Goal: Browse casually: Explore the website without a specific task or goal

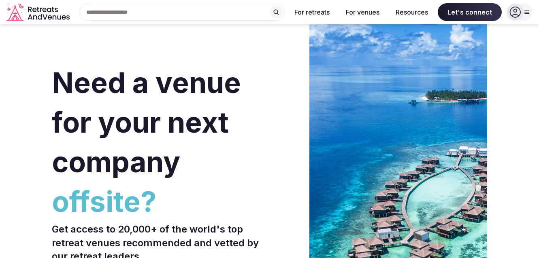
click at [274, 120] on div at bounding box center [288, 242] width 30 height 488
click at [272, 120] on div "Need a venue for your next company offsite? Get access to 20,000+ of the world'…" at bounding box center [269, 242] width 435 height 488
click at [272, 119] on div "Need a venue for your next company offsite? Get access to 20,000+ of the world'…" at bounding box center [269, 242] width 435 height 488
click at [269, 123] on div "Need a venue for your next company offsite? Get access to 20,000+ of the world'…" at bounding box center [269, 242] width 435 height 488
click at [268, 121] on div "Need a venue for your next company offsite? Get access to 20,000+ of the world'…" at bounding box center [269, 242] width 435 height 488
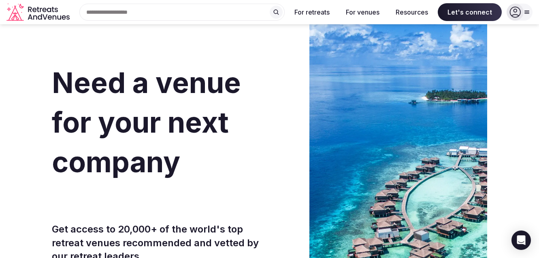
click at [267, 120] on div "Need a venue for your next company offsite? Get access to 20,000+ of the world'…" at bounding box center [269, 242] width 435 height 488
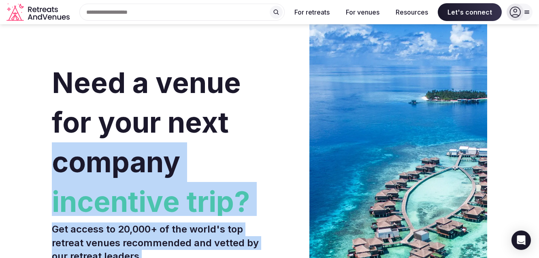
click at [270, 116] on div "Need a venue for your next company incentive trip? Get access to 20,000+ of the…" at bounding box center [269, 242] width 435 height 488
click at [269, 116] on div "Need a venue for your next company incentive trip? Get access to 20,000+ of the…" at bounding box center [269, 242] width 435 height 488
click at [268, 115] on div "Need a venue for your next company incentive trip? Get access to 20,000+ of the…" at bounding box center [269, 242] width 435 height 488
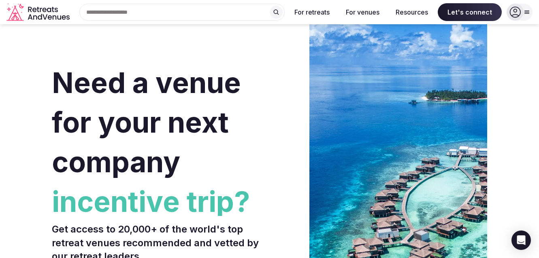
click at [268, 114] on div "Need a venue for your next company incentive trip? Get access to 20,000+ of the…" at bounding box center [269, 242] width 435 height 488
click at [267, 113] on div "Need a venue for your next company incentive trip? Get access to 20,000+ of the…" at bounding box center [269, 242] width 435 height 488
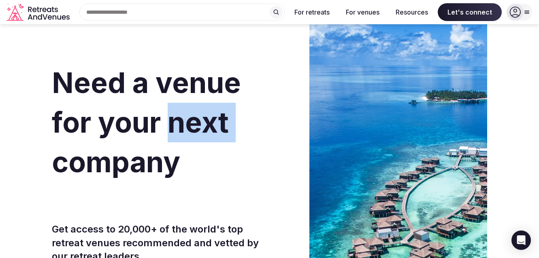
click at [267, 112] on div "Need a venue for your next company incentive trip? Get access to 20,000+ of the…" at bounding box center [269, 242] width 435 height 488
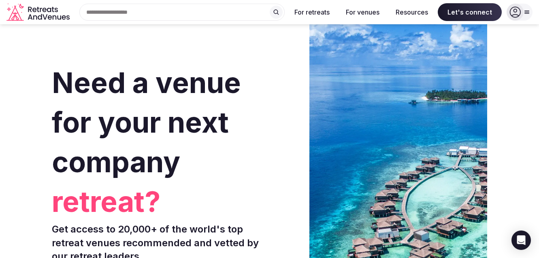
click at [262, 93] on h1 "Need a venue for your next company retreat?" at bounding box center [159, 139] width 215 height 153
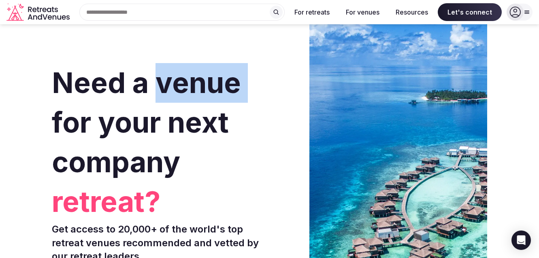
click at [262, 93] on h1 "Need a venue for your next company retreat?" at bounding box center [159, 139] width 215 height 153
click at [264, 93] on h1 "Need a venue for your next company retreat?" at bounding box center [159, 139] width 215 height 153
click at [265, 94] on h1 "Need a venue for your next company retreat?" at bounding box center [159, 139] width 215 height 153
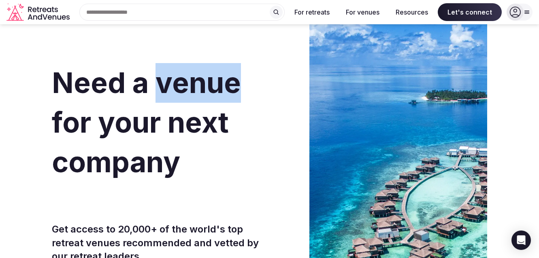
click at [265, 94] on h1 "Need a venue for your next company retreat?" at bounding box center [159, 139] width 215 height 153
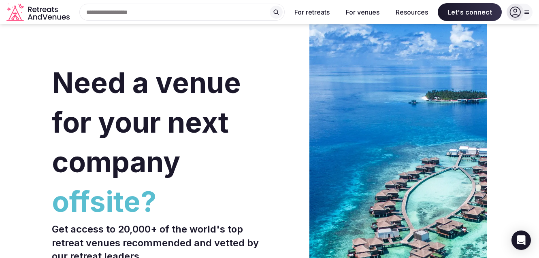
click at [266, 94] on h1 "Need a venue for your next company offsite?" at bounding box center [159, 139] width 215 height 153
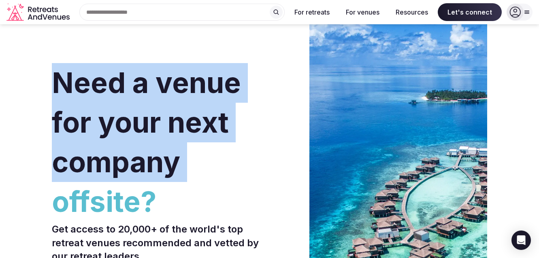
click at [266, 94] on h1 "Need a venue for your next company offsite?" at bounding box center [159, 139] width 215 height 153
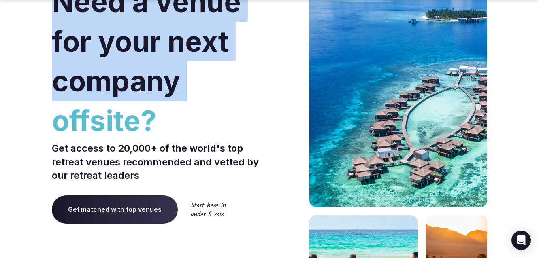
scroll to position [202, 0]
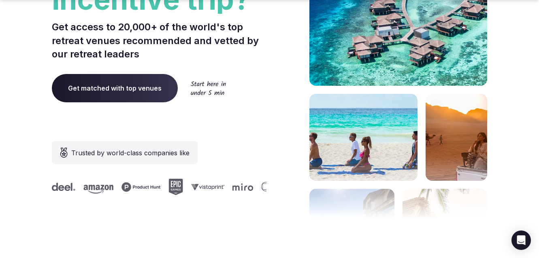
click at [238, 129] on div "Need a venue for your next company incentive trip? Get access to 20,000+ of the…" at bounding box center [159, 40] width 215 height 488
click at [239, 129] on div "Need a venue for your next company incentive trip? Get access to 20,000+ of the…" at bounding box center [159, 40] width 215 height 488
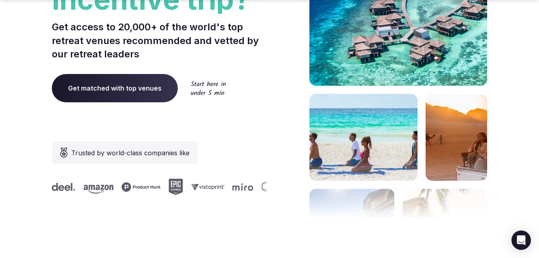
click at [239, 129] on div "Need a venue for your next company incentive trip? Get access to 20,000+ of the…" at bounding box center [159, 40] width 215 height 488
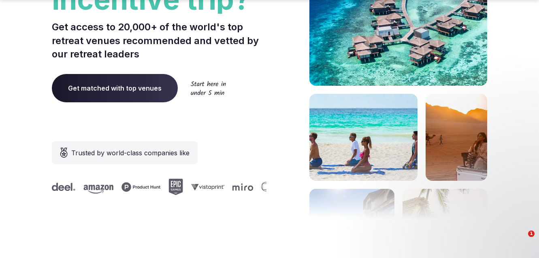
click at [239, 129] on div "Need a venue for your next company incentive trip? Get access to 20,000+ of the…" at bounding box center [159, 40] width 215 height 488
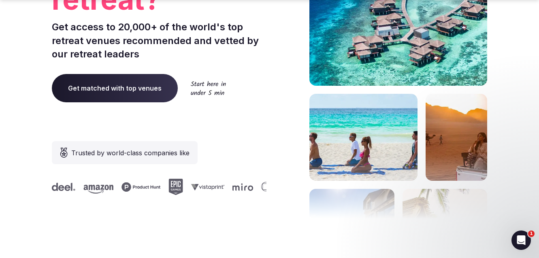
click at [239, 129] on div "Need a venue for your next company retreat? Get access to 20,000+ of the world'…" at bounding box center [159, 40] width 215 height 488
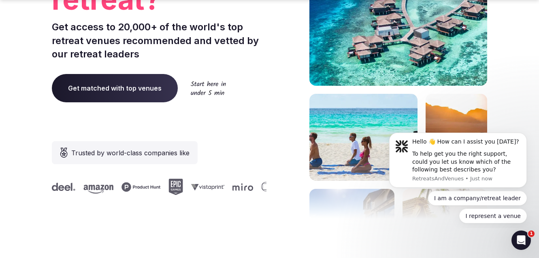
scroll to position [0, 0]
click at [239, 129] on div "Need a venue for your next company retreat? Get access to 20,000+ of the world'…" at bounding box center [159, 40] width 215 height 488
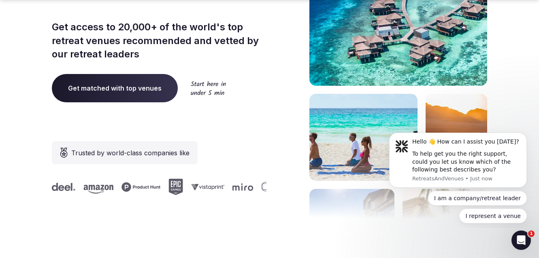
click at [239, 129] on div "Need a venue for your next company retreat? Get access to 20,000+ of the world'…" at bounding box center [159, 40] width 215 height 488
click at [239, 129] on div "Need a venue for your next company offsite? Get access to 20,000+ of the world'…" at bounding box center [159, 40] width 215 height 488
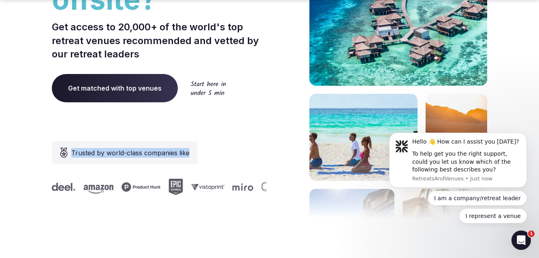
click at [239, 129] on div "Need a venue for your next company offsite? Get access to 20,000+ of the world'…" at bounding box center [159, 40] width 215 height 488
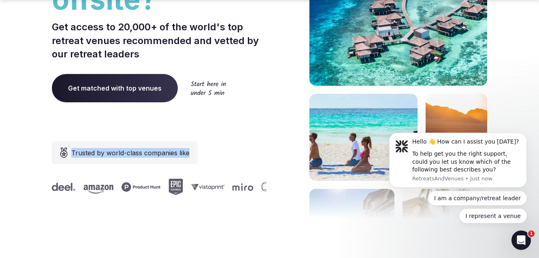
click at [239, 129] on div "Need a venue for your next company offsite? Get access to 20,000+ of the world'…" at bounding box center [159, 40] width 215 height 488
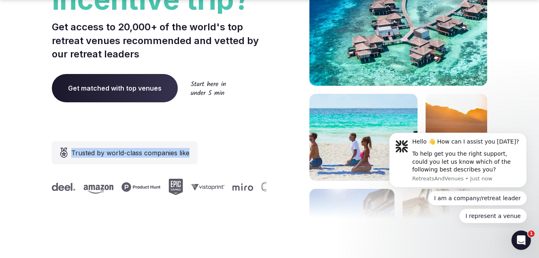
click at [239, 129] on div "Need a venue for your next company incentive trip? Get access to 20,000+ of the…" at bounding box center [159, 40] width 215 height 488
click at [239, 130] on div "Need a venue for your next company incentive trip? Get access to 20,000+ of the…" at bounding box center [159, 40] width 215 height 488
click at [239, 131] on div "Need a venue for your next company incentive trip? Get access to 20,000+ of the…" at bounding box center [159, 40] width 215 height 488
click at [238, 131] on div "Need a venue for your next company incentive trip? Get access to 20,000+ of the…" at bounding box center [159, 40] width 215 height 488
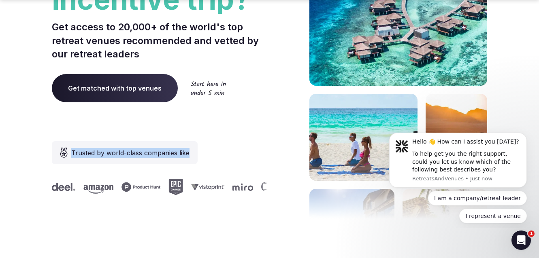
click at [238, 130] on div "Need a venue for your next company incentive trip? Get access to 20,000+ of the…" at bounding box center [159, 40] width 215 height 488
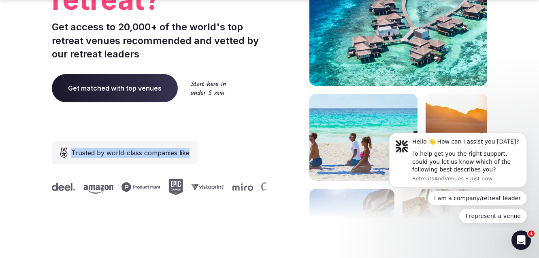
click at [238, 130] on div "Need a venue for your next company retreat? Get access to 20,000+ of the world'…" at bounding box center [159, 40] width 215 height 488
click at [238, 129] on div "Need a venue for your next company retreat? Get access to 20,000+ of the world'…" at bounding box center [159, 40] width 215 height 488
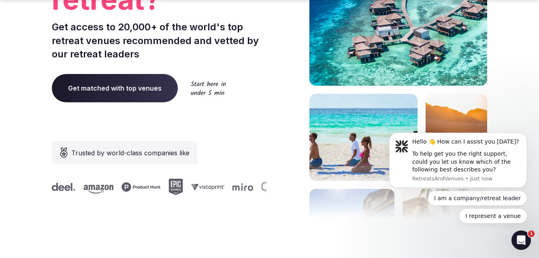
click at [238, 129] on div "Need a venue for your next company retreat? Get access to 20,000+ of the world'…" at bounding box center [159, 40] width 215 height 488
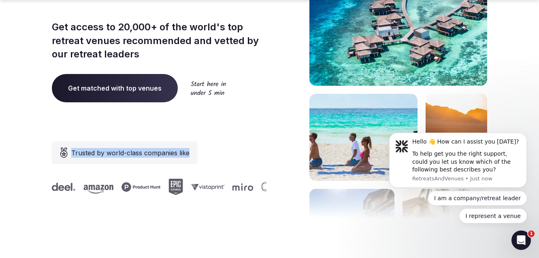
click at [238, 129] on div "Need a venue for your next company retreat? Get access to 20,000+ of the world'…" at bounding box center [159, 40] width 215 height 488
click at [239, 129] on div "Need a venue for your next company offsite? Get access to 20,000+ of the world'…" at bounding box center [159, 40] width 215 height 488
click at [240, 129] on div "Need a venue for your next company offsite? Get access to 20,000+ of the world'…" at bounding box center [159, 40] width 215 height 488
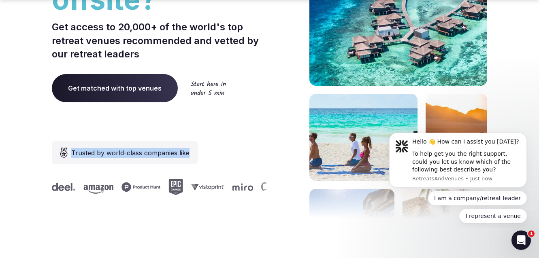
click at [240, 130] on div "Need a venue for your next company offsite? Get access to 20,000+ of the world'…" at bounding box center [159, 40] width 215 height 488
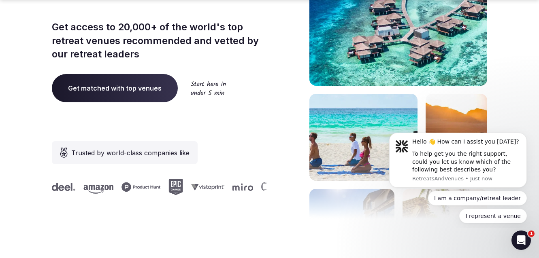
click at [240, 130] on div "Need a venue for your next company offsite? Get access to 20,000+ of the world'…" at bounding box center [159, 40] width 215 height 488
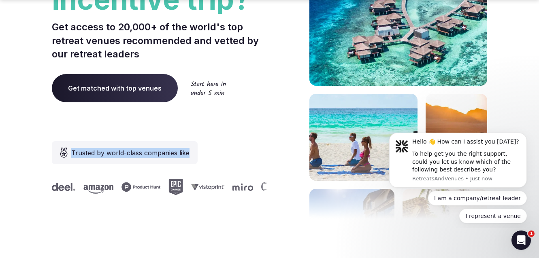
click at [240, 130] on div "Need a venue for your next company incentive trip? Get access to 20,000+ of the…" at bounding box center [159, 40] width 215 height 488
click at [240, 129] on div "Need a venue for your next company incentive trip? Get access to 20,000+ of the…" at bounding box center [159, 40] width 215 height 488
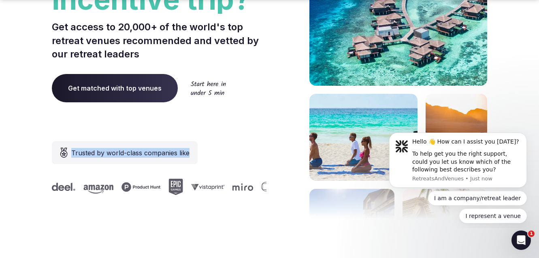
click at [240, 129] on div "Need a venue for your next company incentive trip? Get access to 20,000+ of the…" at bounding box center [159, 40] width 215 height 488
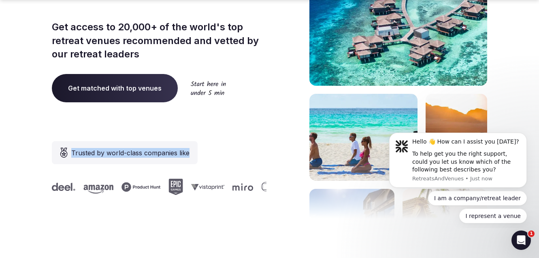
click at [240, 129] on div "Need a venue for your next company incentive trip? Get access to 20,000+ of the…" at bounding box center [159, 40] width 215 height 488
click at [240, 129] on div "Need a venue for your next company retreat? Get access to 20,000+ of the world'…" at bounding box center [159, 40] width 215 height 488
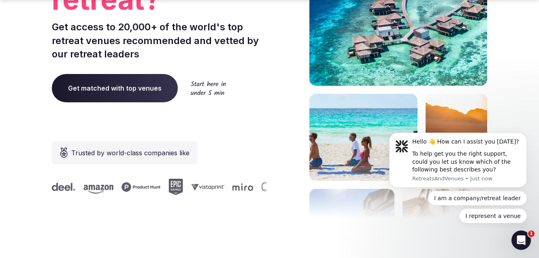
click at [239, 129] on div "Need a venue for your next company retreat? Get access to 20,000+ of the world'…" at bounding box center [159, 40] width 215 height 488
click at [239, 130] on div "Need a venue for your next company retreat? Get access to 20,000+ of the world'…" at bounding box center [159, 40] width 215 height 488
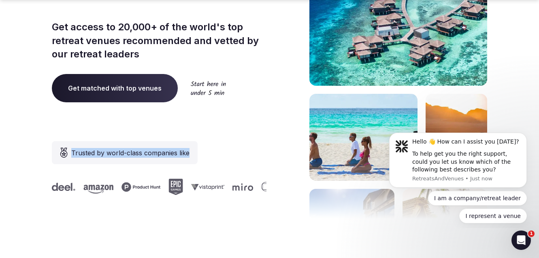
click at [239, 130] on div "Need a venue for your next company retreat? Get access to 20,000+ of the world'…" at bounding box center [159, 40] width 215 height 488
click at [239, 130] on div "Need a venue for your next company offsite? Get access to 20,000+ of the world'…" at bounding box center [159, 40] width 215 height 488
click at [238, 130] on div "Need a venue for your next company offsite? Get access to 20,000+ of the world'…" at bounding box center [159, 40] width 215 height 488
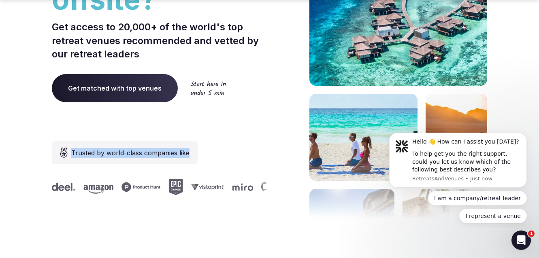
click at [238, 129] on div "Need a venue for your next company offsite? Get access to 20,000+ of the world'…" at bounding box center [159, 40] width 215 height 488
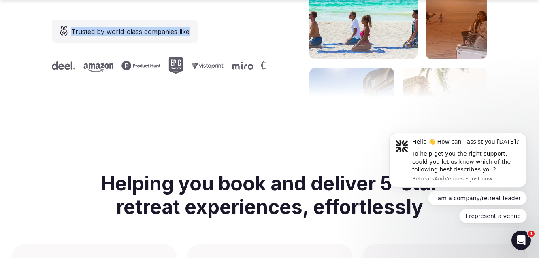
scroll to position [364, 0]
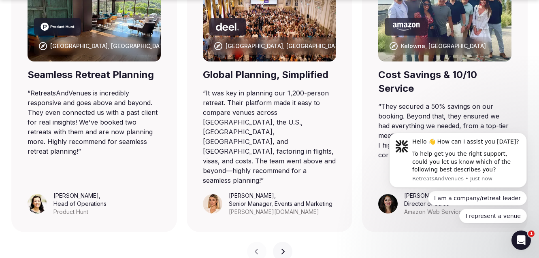
scroll to position [688, 0]
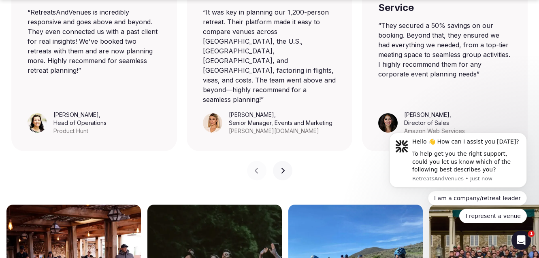
click at [151, 153] on div "Previous slide Next slide" at bounding box center [269, 165] width 526 height 29
click at [151, 151] on div "Previous slide Next slide" at bounding box center [269, 165] width 526 height 29
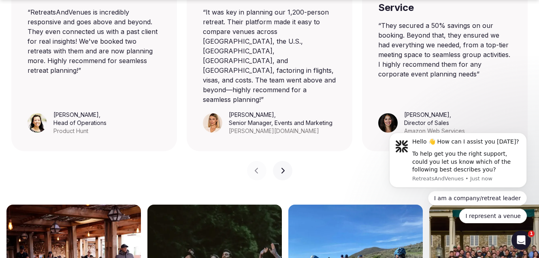
click at [151, 151] on div "Previous slide Next slide" at bounding box center [269, 165] width 526 height 29
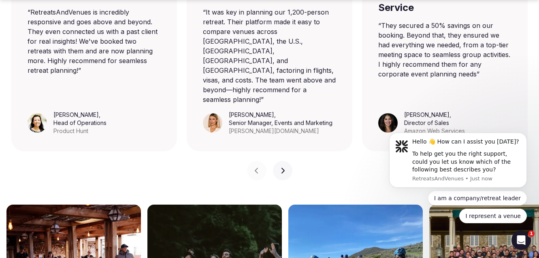
click at [151, 151] on div "Previous slide Next slide" at bounding box center [269, 165] width 526 height 29
click at [150, 151] on div "Previous slide Next slide" at bounding box center [269, 165] width 526 height 29
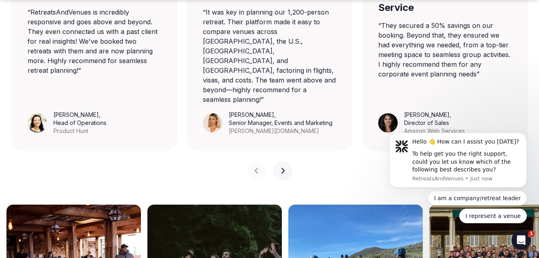
click at [150, 151] on div "Previous slide Next slide" at bounding box center [269, 165] width 526 height 29
click at [149, 151] on div "Previous slide Next slide" at bounding box center [269, 165] width 526 height 29
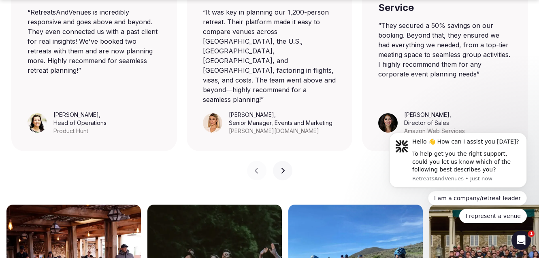
click at [149, 151] on div "Previous slide Next slide" at bounding box center [269, 165] width 526 height 29
click at [148, 151] on div "Previous slide Next slide" at bounding box center [269, 165] width 526 height 29
click at [147, 151] on div "Previous slide Next slide" at bounding box center [269, 165] width 526 height 29
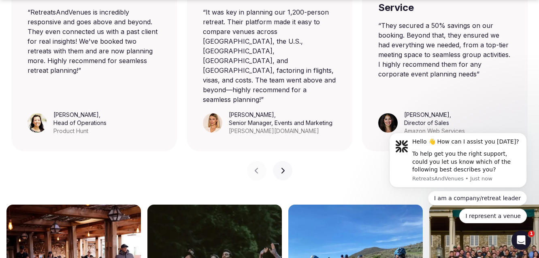
click at [147, 151] on div "Previous slide Next slide" at bounding box center [269, 165] width 526 height 29
click at [146, 151] on div "Previous slide Next slide" at bounding box center [269, 165] width 526 height 29
click at [145, 151] on div "Previous slide Next slide" at bounding box center [269, 165] width 526 height 29
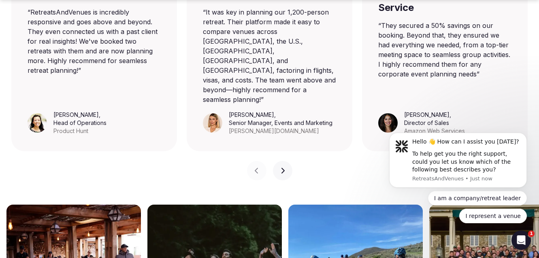
click at [145, 151] on div "Previous slide Next slide" at bounding box center [269, 165] width 526 height 29
click at [143, 151] on div "Previous slide Next slide" at bounding box center [269, 165] width 526 height 29
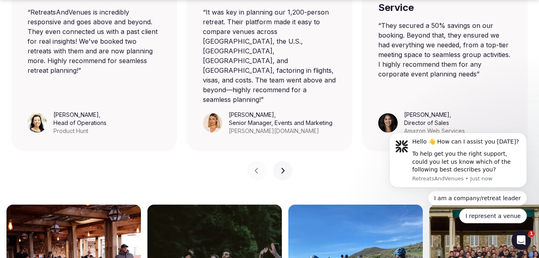
click at [142, 151] on div "Previous slide Next slide" at bounding box center [269, 165] width 526 height 29
click at [141, 151] on div "Previous slide Next slide" at bounding box center [269, 165] width 526 height 29
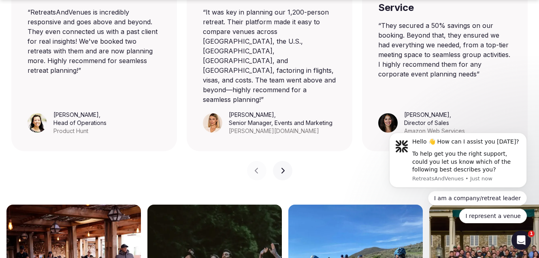
click at [141, 151] on div "Previous slide Next slide" at bounding box center [269, 165] width 526 height 29
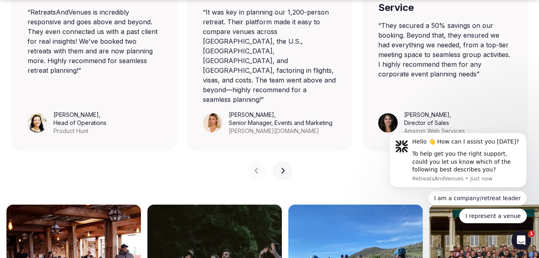
click at [141, 151] on div "Previous slide Next slide" at bounding box center [269, 165] width 526 height 29
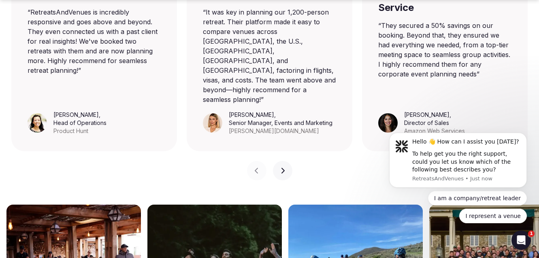
click at [140, 151] on div "Previous slide Next slide" at bounding box center [269, 165] width 526 height 29
click at [139, 151] on div "Previous slide Next slide" at bounding box center [269, 165] width 526 height 29
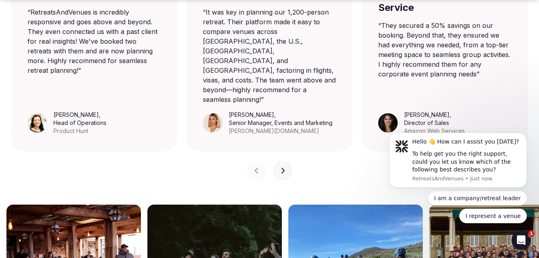
click at [139, 151] on div "Previous slide Next slide" at bounding box center [269, 165] width 526 height 29
click at [138, 151] on div "Previous slide Next slide" at bounding box center [269, 165] width 526 height 29
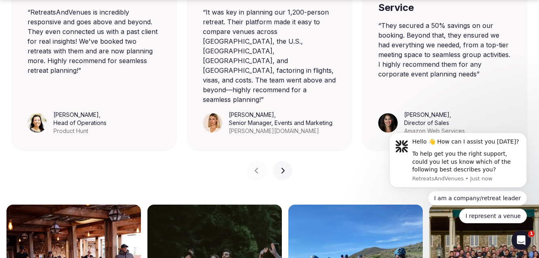
click at [139, 151] on div "Previous slide Next slide" at bounding box center [269, 165] width 526 height 29
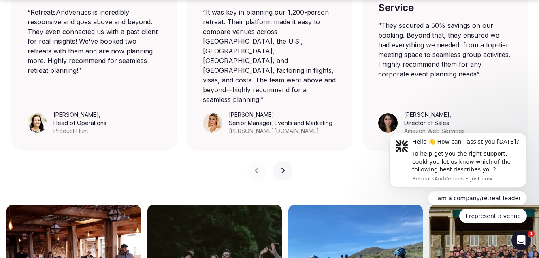
click at [139, 151] on div "Previous slide Next slide" at bounding box center [269, 165] width 526 height 29
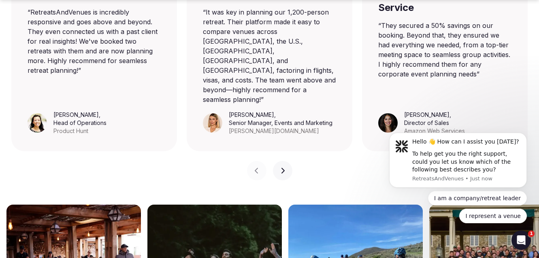
click at [139, 151] on div "Previous slide Next slide" at bounding box center [269, 165] width 526 height 29
